Goal: Task Accomplishment & Management: Complete application form

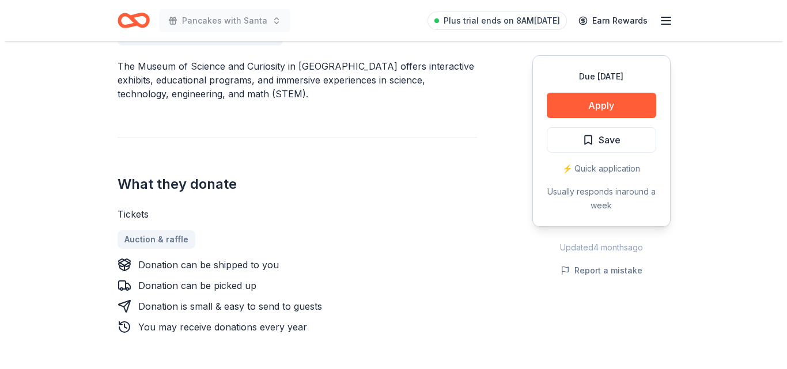
scroll to position [379, 0]
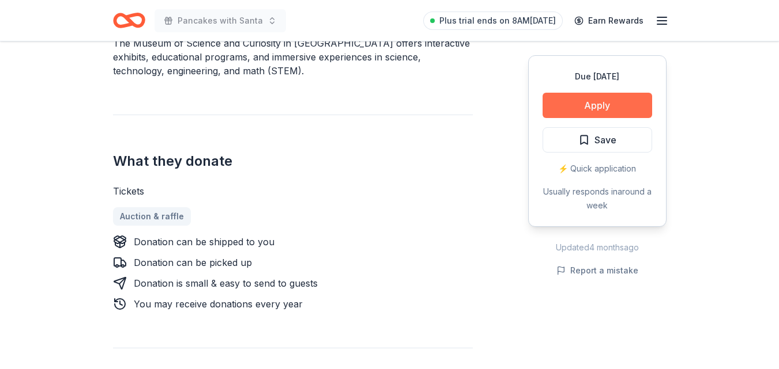
click at [610, 95] on button "Apply" at bounding box center [596, 105] width 109 height 25
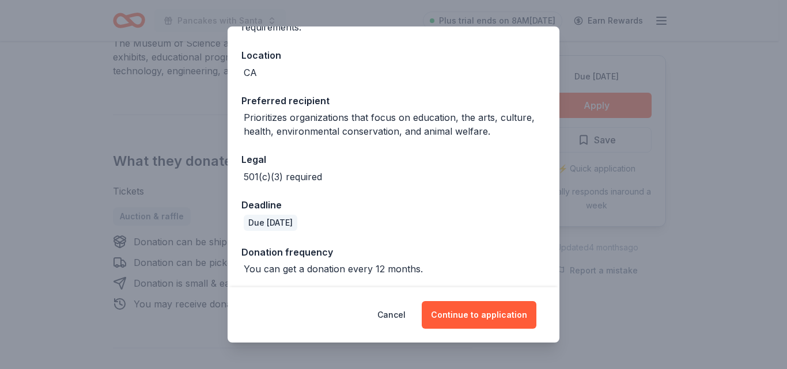
scroll to position [120, 0]
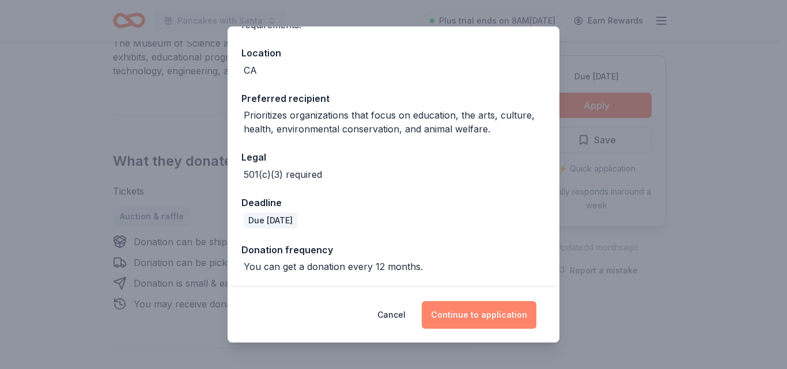
click at [508, 322] on button "Continue to application" at bounding box center [479, 315] width 115 height 28
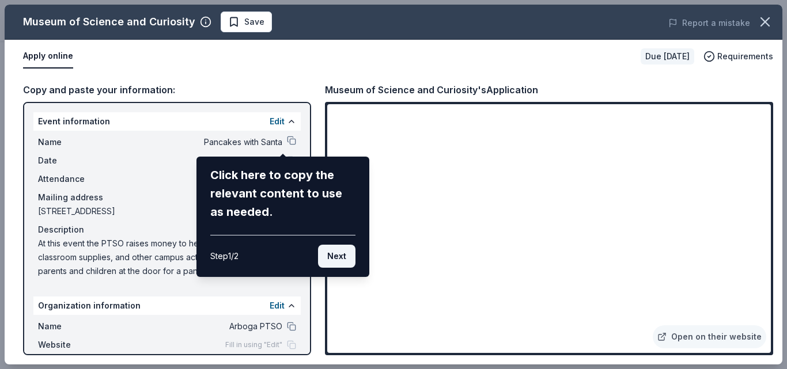
click at [339, 264] on button "Next" at bounding box center [336, 256] width 37 height 23
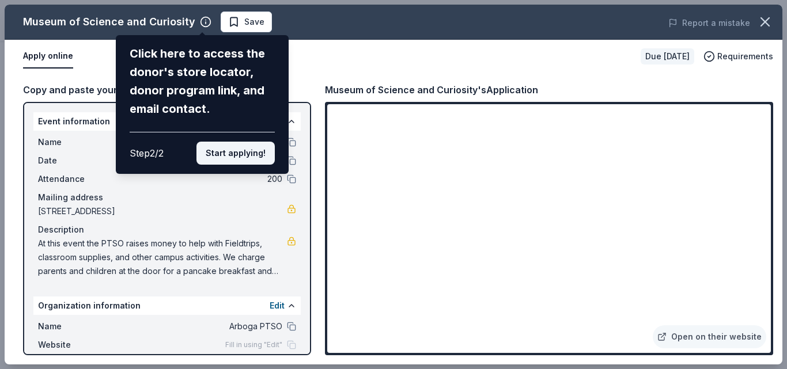
click at [237, 158] on button "Start applying!" at bounding box center [236, 153] width 78 height 23
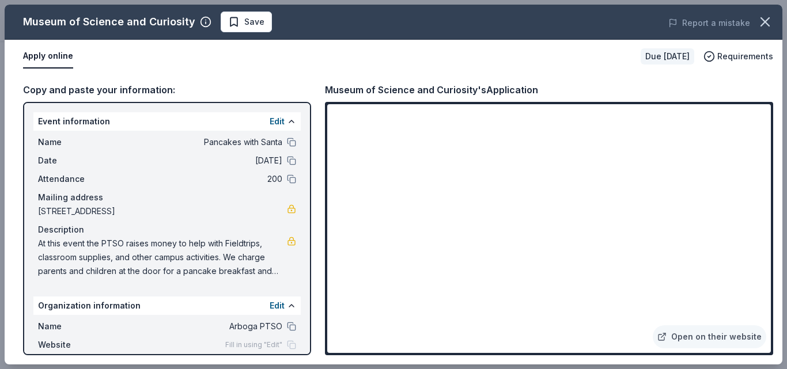
click at [303, 63] on div "Apply online" at bounding box center [327, 56] width 609 height 24
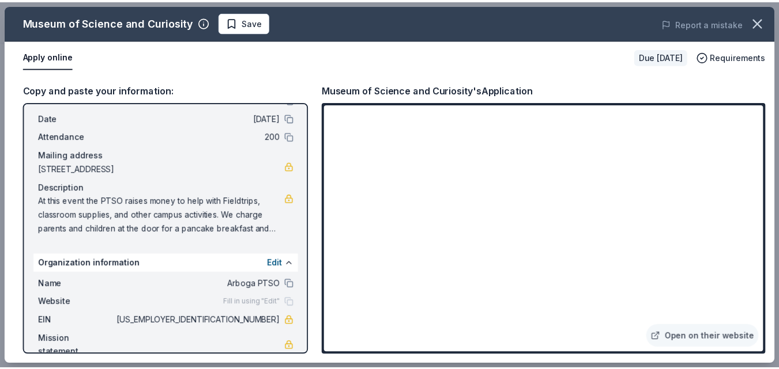
scroll to position [62, 0]
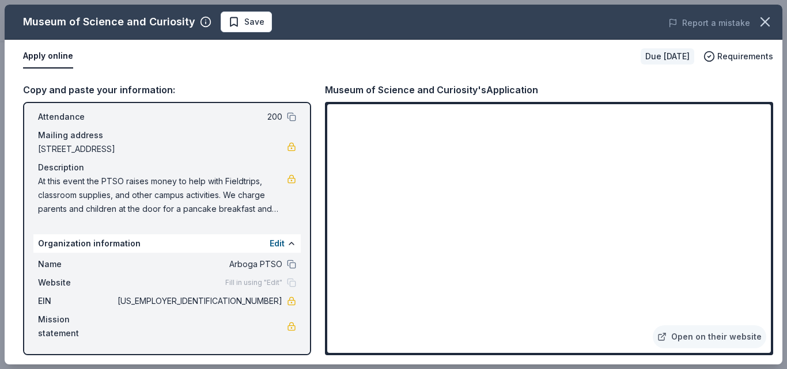
click at [281, 282] on div "Fill in using "Edit"" at bounding box center [260, 282] width 71 height 9
drag, startPoint x: 37, startPoint y: 183, endPoint x: 88, endPoint y: 195, distance: 52.3
click at [88, 195] on div "Name Pancakes with Santa Date 12/06/25 Attendance 200 Mailing address 1686 Broa…" at bounding box center [166, 145] width 267 height 152
click at [767, 24] on icon "button" at bounding box center [765, 22] width 8 height 8
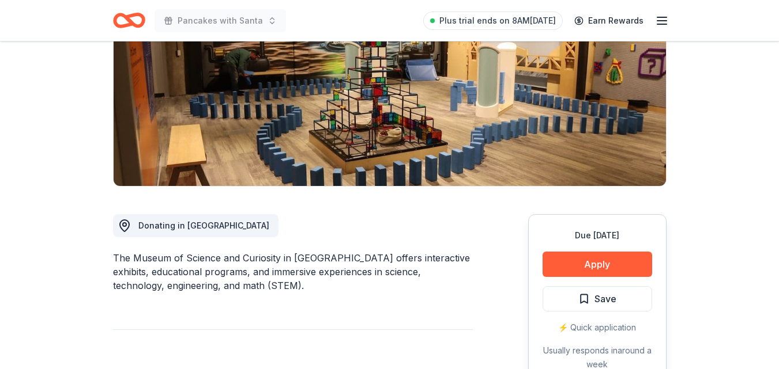
scroll to position [0, 0]
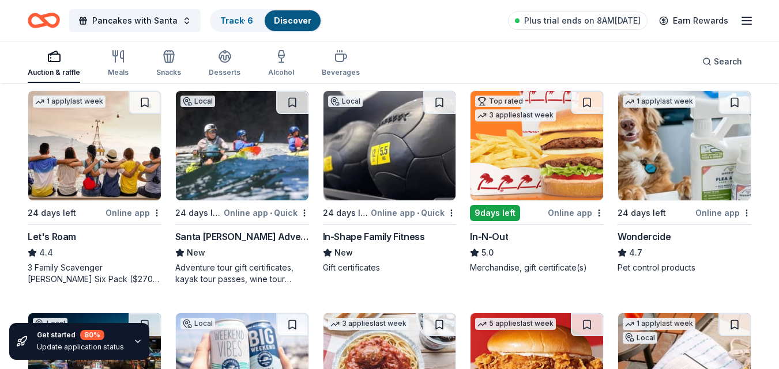
scroll to position [567, 0]
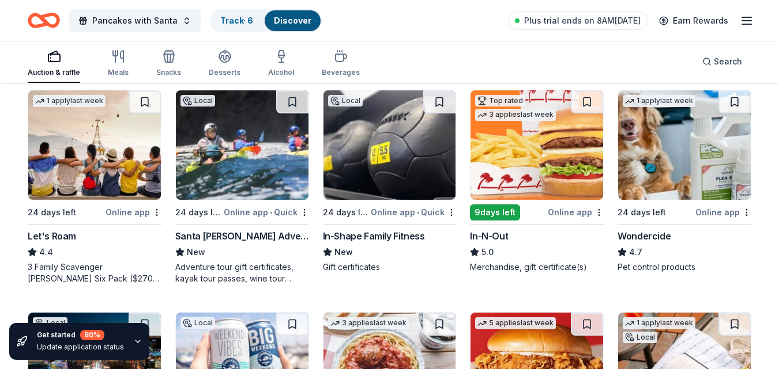
click at [248, 172] on img at bounding box center [242, 144] width 133 height 109
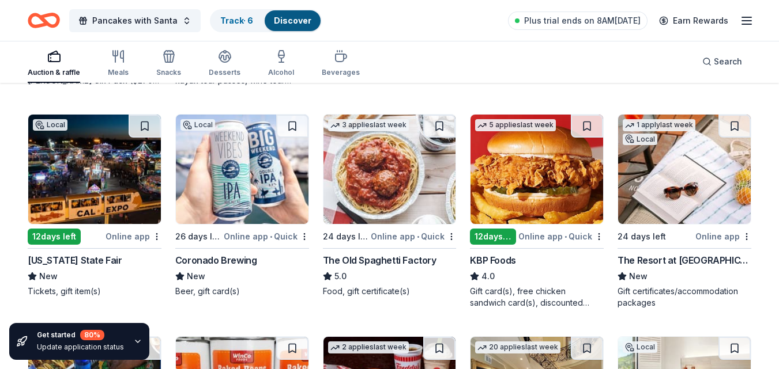
scroll to position [766, 0]
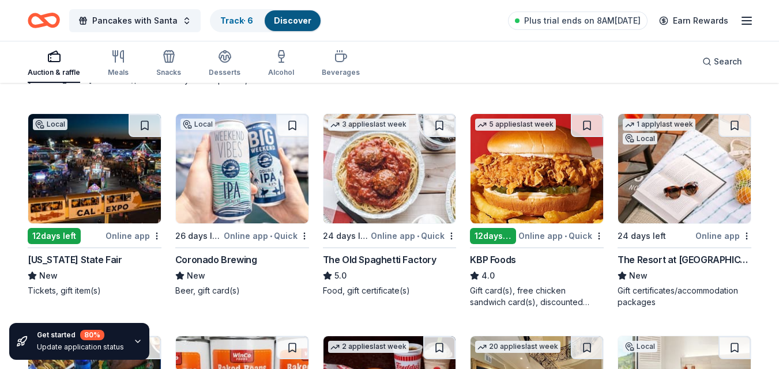
click at [118, 197] on img at bounding box center [94, 168] width 133 height 109
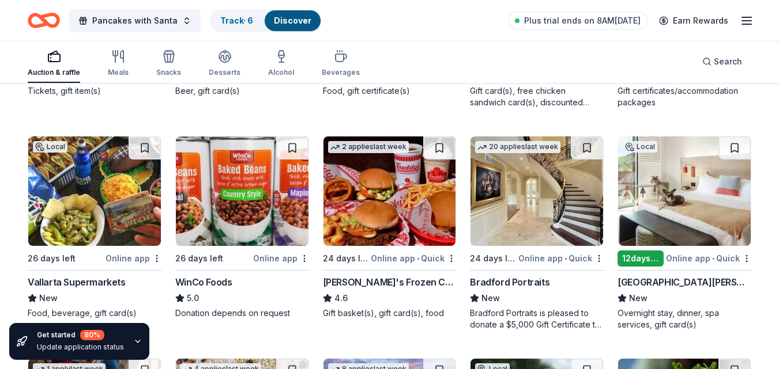
scroll to position [966, 0]
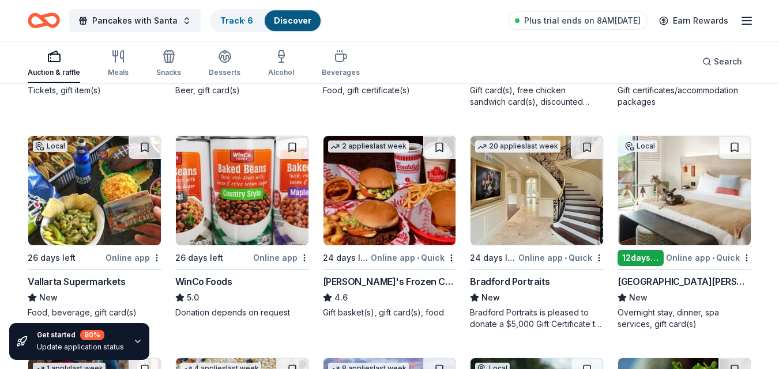
click at [522, 315] on div "Bradford Portraits is pleased to donate a $5,000 Gift Certificate to each aucti…" at bounding box center [537, 318] width 134 height 23
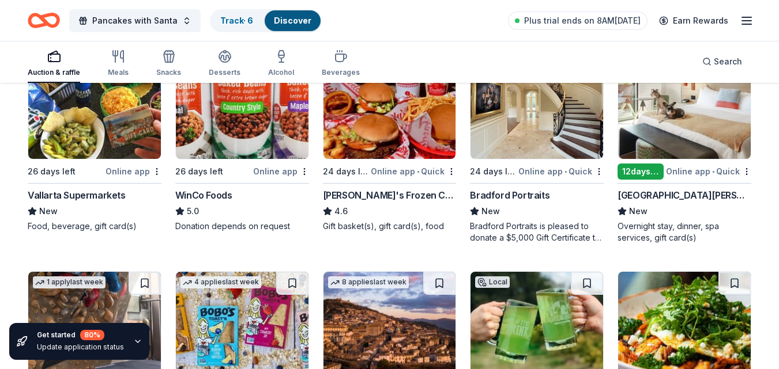
scroll to position [1053, 0]
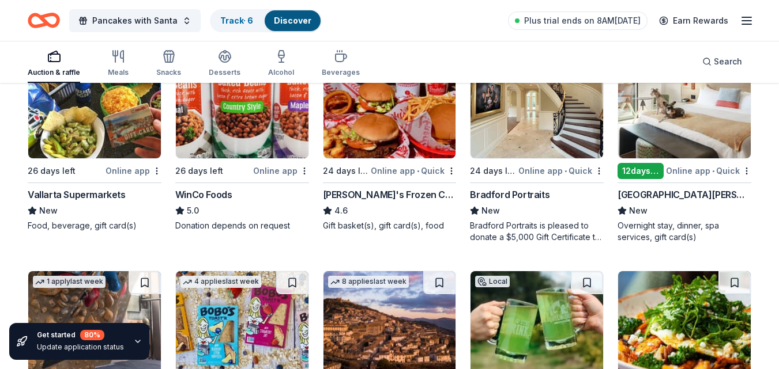
click at [677, 228] on div "Overnight stay, dinner, spa services, gift card(s)" at bounding box center [684, 231] width 134 height 23
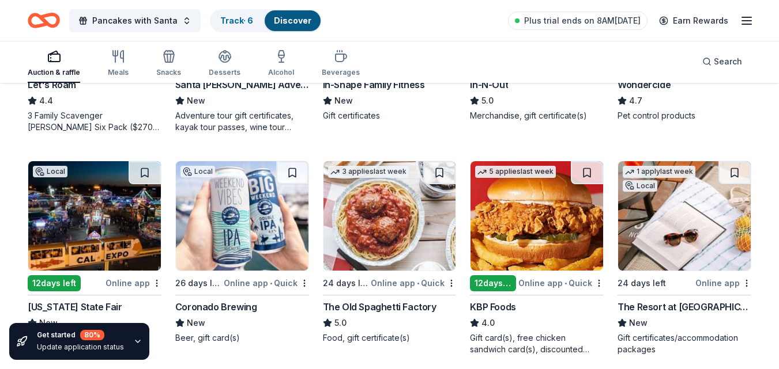
scroll to position [641, 0]
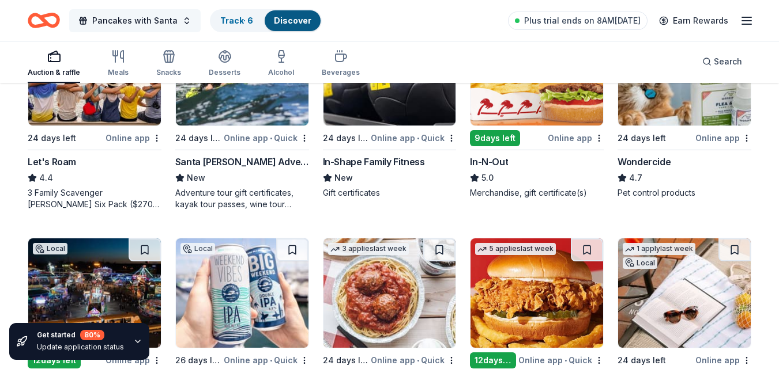
click at [169, 23] on span "Pancakes with Santa" at bounding box center [134, 21] width 85 height 14
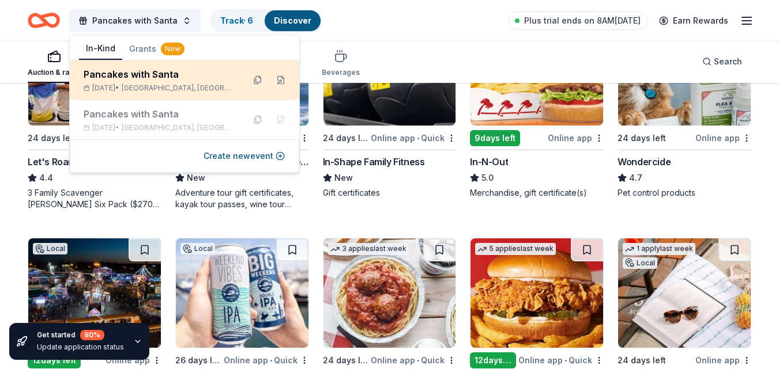
click at [157, 71] on div "Pancakes with Santa" at bounding box center [159, 74] width 151 height 14
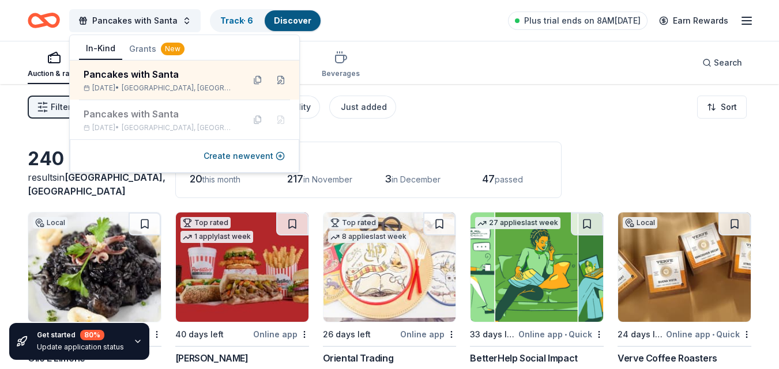
click at [477, 75] on div "Auction & raffle Meals Snacks Desserts Alcohol Beverages Search" at bounding box center [389, 62] width 723 height 43
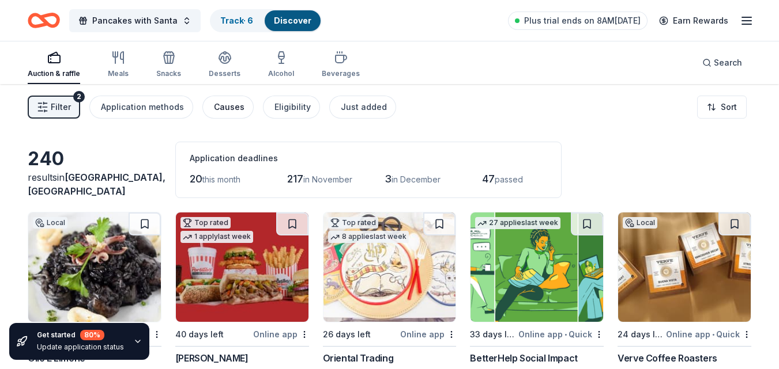
click at [216, 109] on div "Causes" at bounding box center [229, 107] width 31 height 14
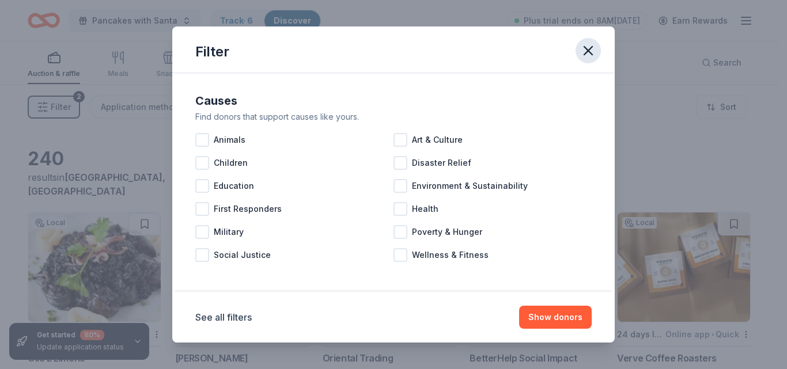
click at [580, 49] on button "button" at bounding box center [588, 50] width 25 height 25
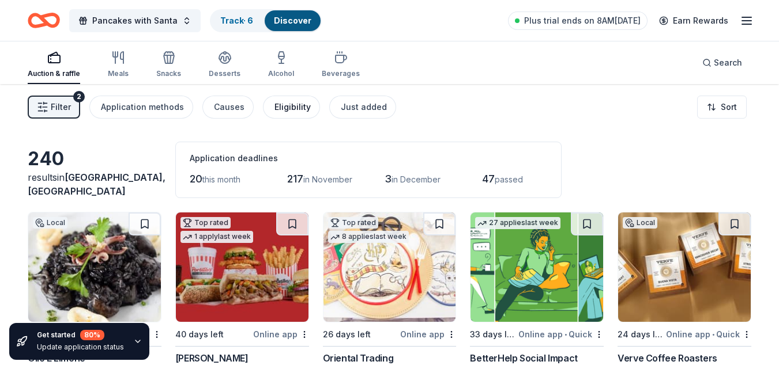
click at [286, 103] on div "Eligibility" at bounding box center [292, 107] width 36 height 14
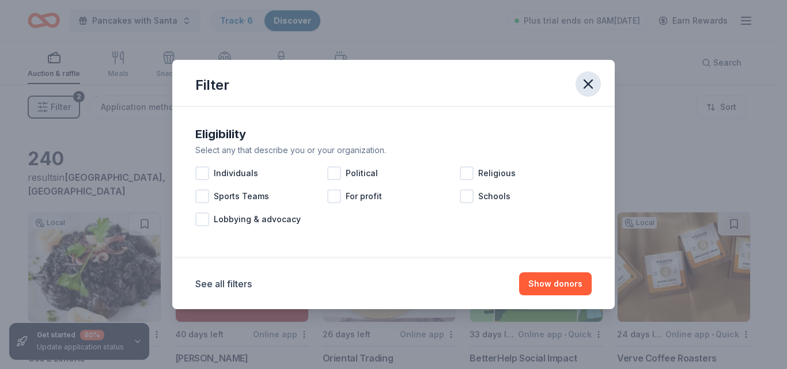
click at [586, 84] on icon "button" at bounding box center [588, 84] width 16 height 16
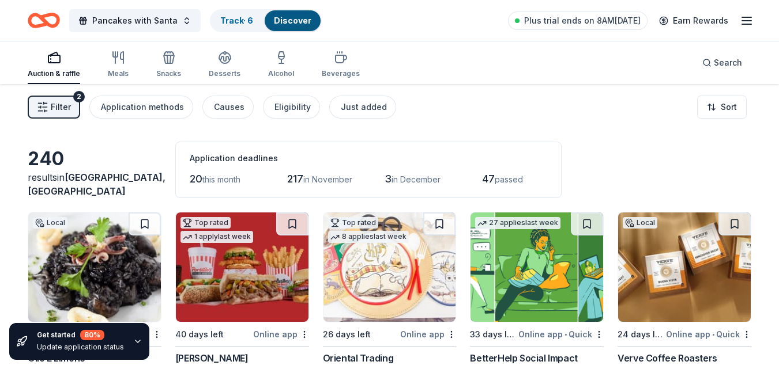
click at [193, 178] on span "20" at bounding box center [196, 179] width 13 height 12
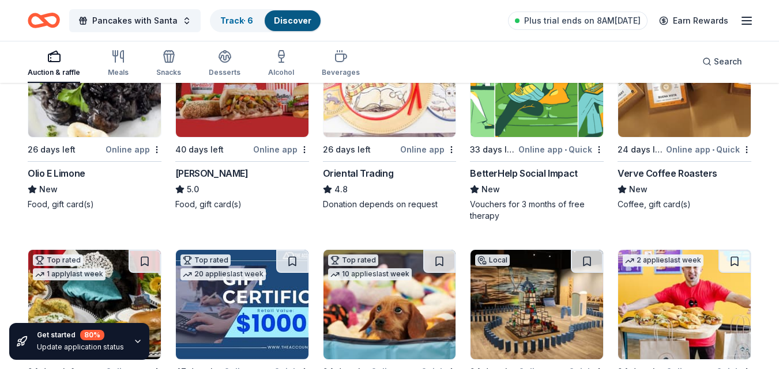
scroll to position [186, 0]
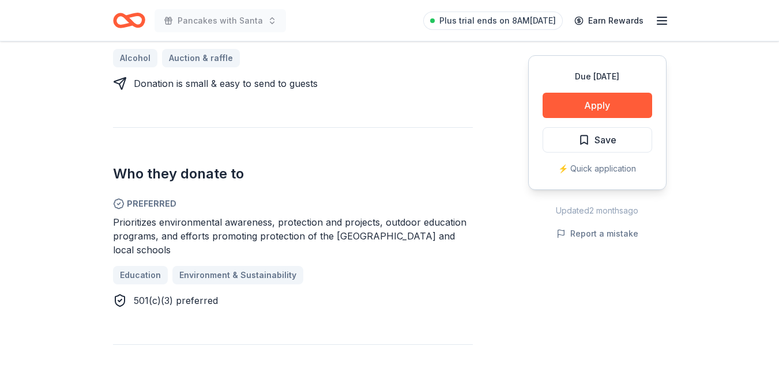
scroll to position [558, 0]
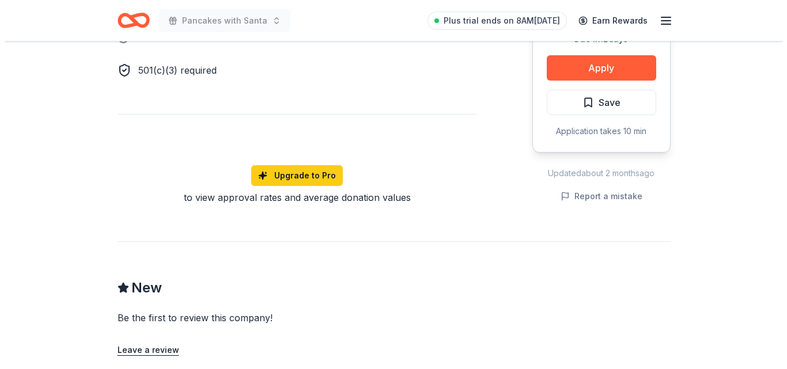
scroll to position [759, 0]
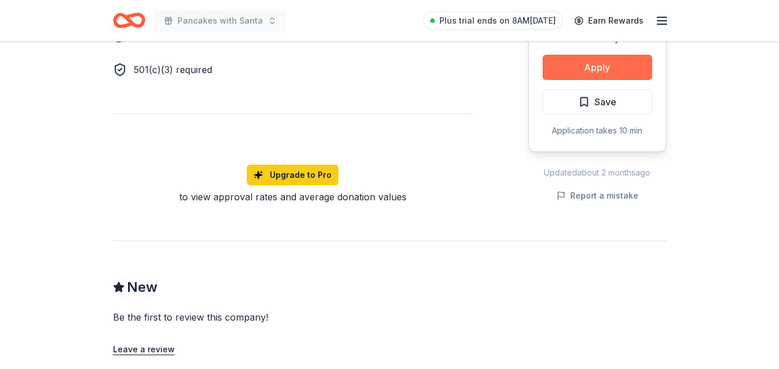
click at [610, 55] on button "Apply" at bounding box center [596, 67] width 109 height 25
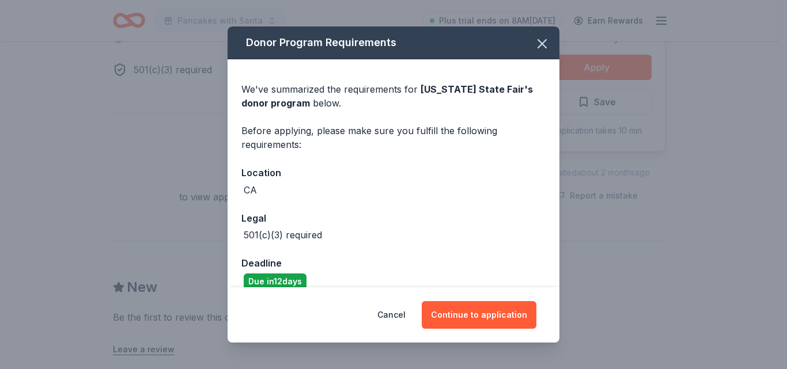
scroll to position [106, 0]
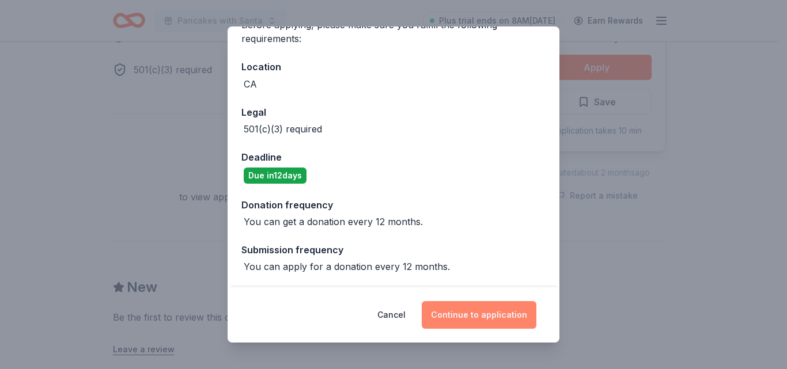
click at [492, 315] on button "Continue to application" at bounding box center [479, 315] width 115 height 28
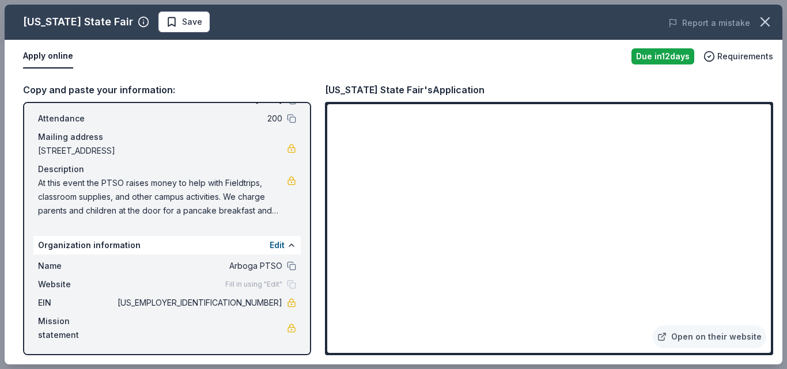
scroll to position [62, 0]
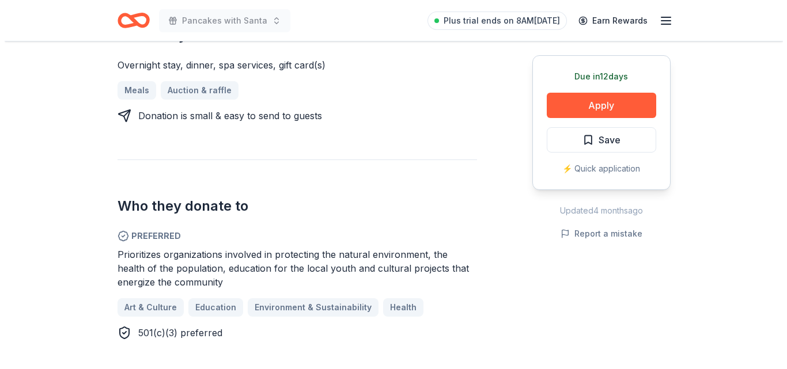
scroll to position [533, 0]
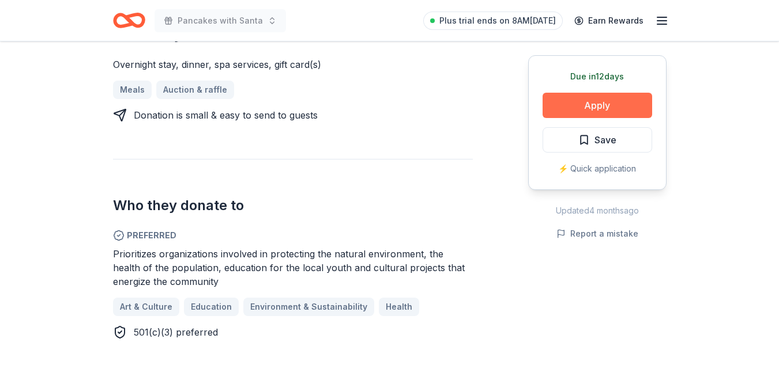
click at [584, 105] on button "Apply" at bounding box center [596, 105] width 109 height 25
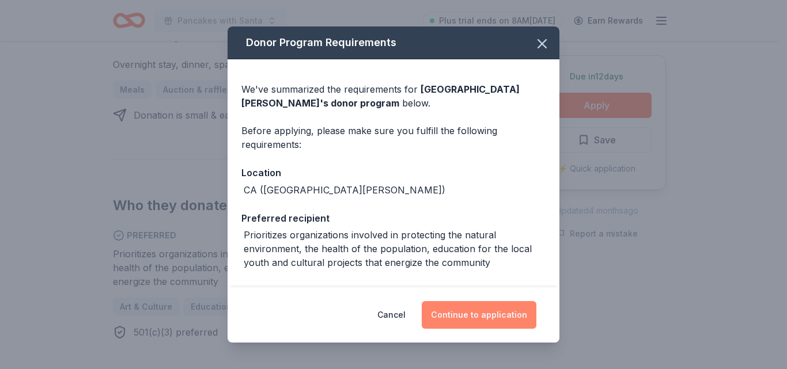
click at [483, 312] on button "Continue to application" at bounding box center [479, 315] width 115 height 28
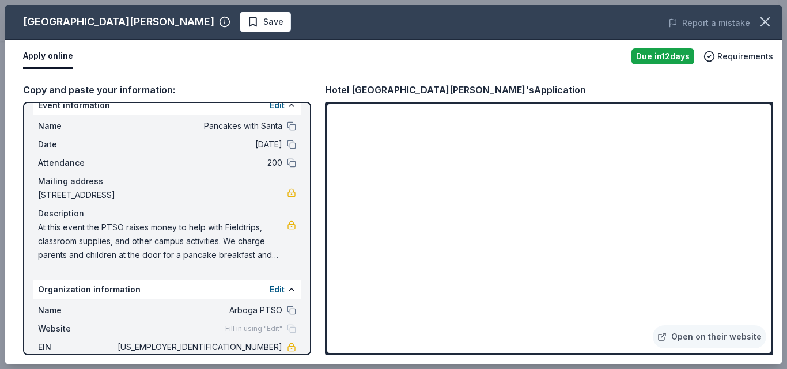
scroll to position [62, 0]
